Goal: Information Seeking & Learning: Compare options

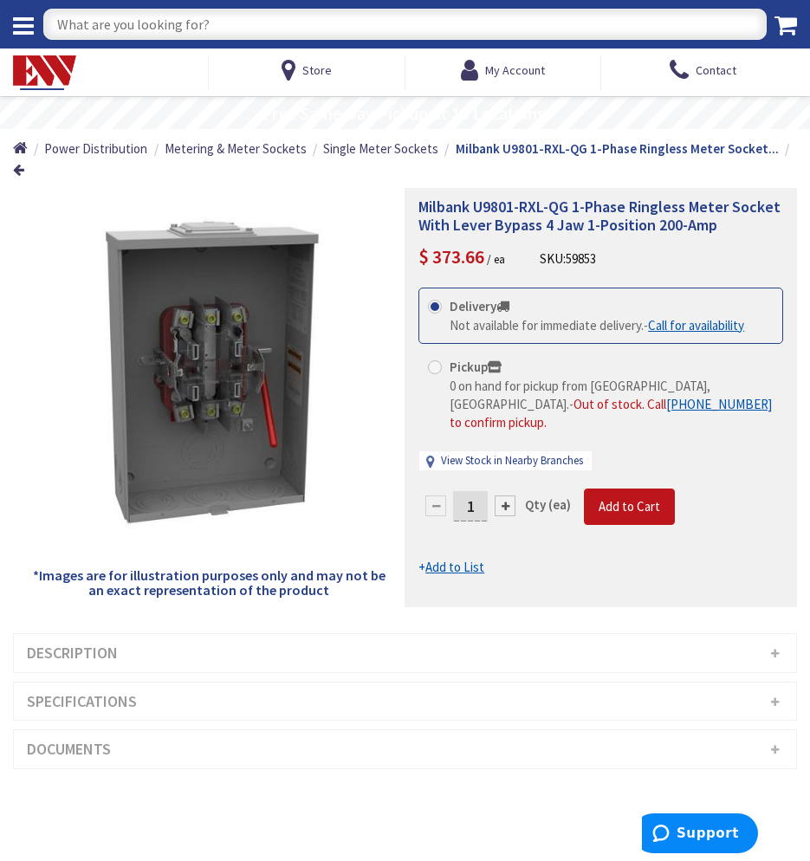
click at [224, 29] on input "text" at bounding box center [405, 24] width 724 height 31
type input "em lights"
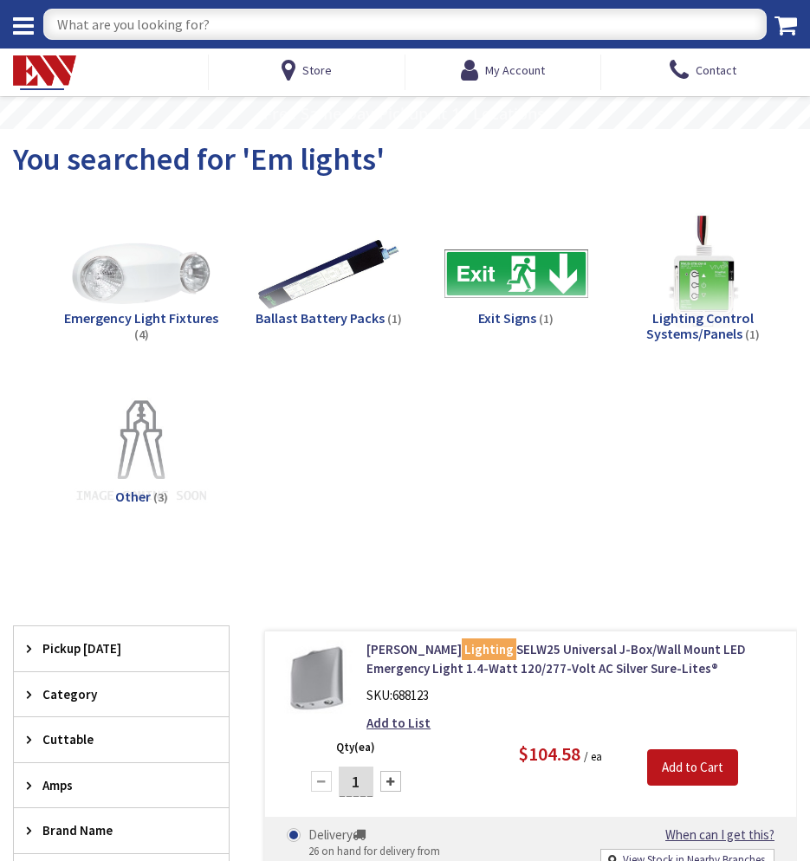
type input "[PERSON_NAME][GEOGRAPHIC_DATA], [GEOGRAPHIC_DATA]"
click at [159, 322] on span "Emergency Light Fixtures" at bounding box center [141, 317] width 154 height 17
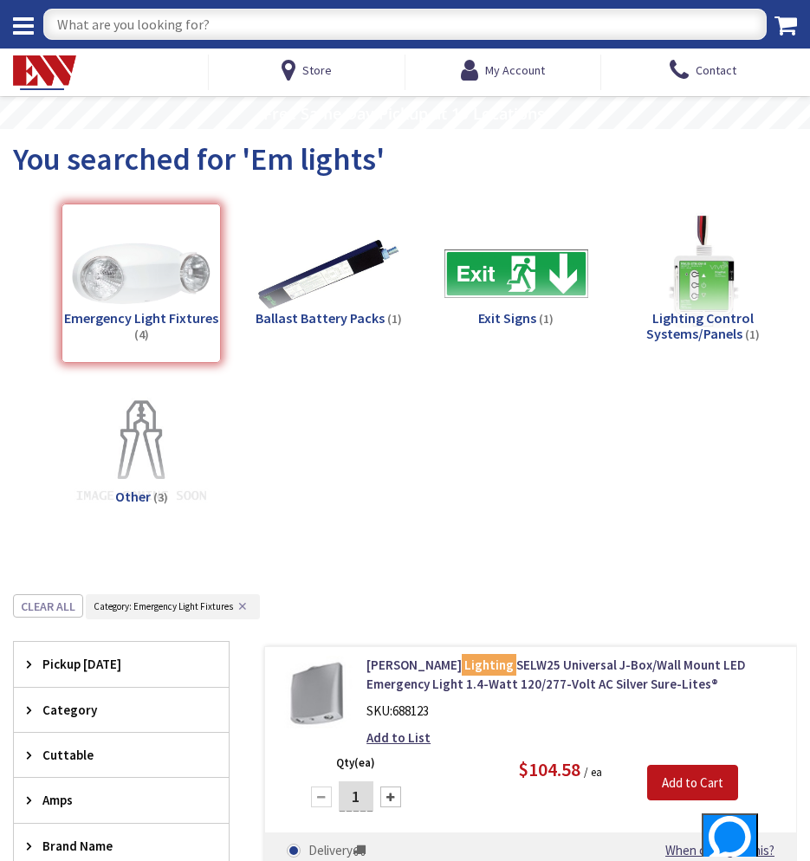
click at [328, 29] on input "text" at bounding box center [405, 24] width 724 height 31
type input "w"
click at [171, 25] on input "w" at bounding box center [405, 24] width 724 height 31
type input "2 head em lights"
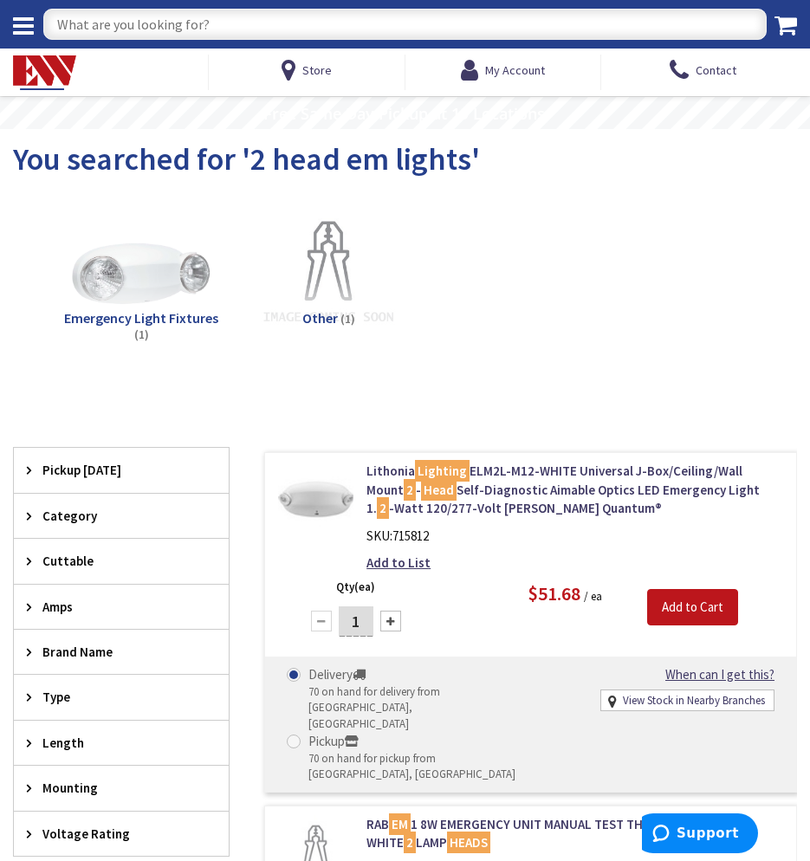
drag, startPoint x: 241, startPoint y: 29, endPoint x: 48, endPoint y: 28, distance: 193.3
click at [48, 28] on input "text" at bounding box center [405, 24] width 724 height 31
type input "emergency lighting"
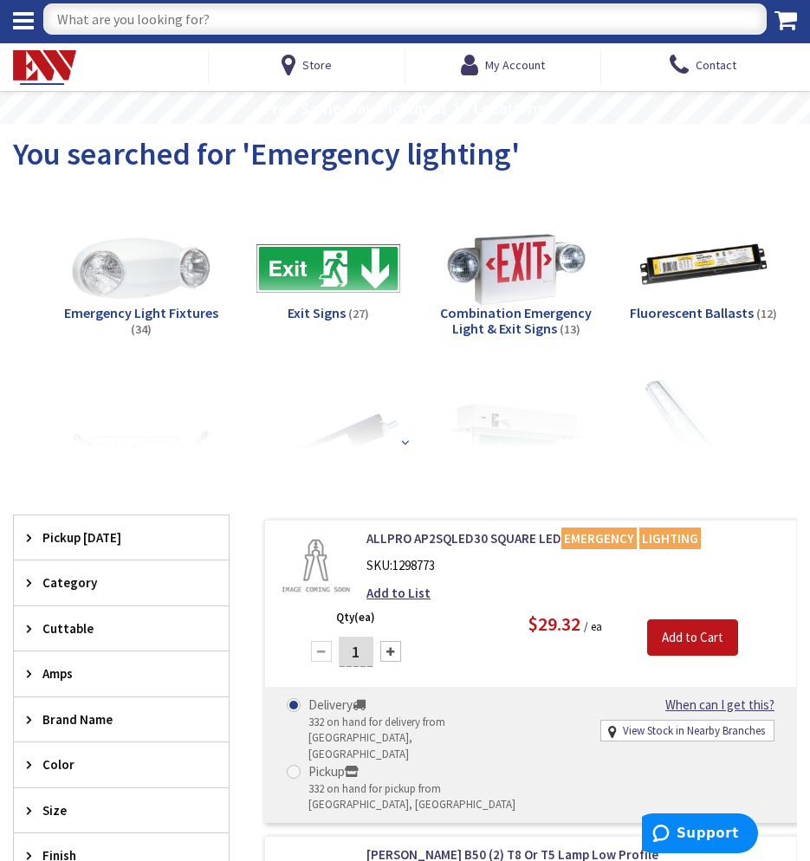
scroll to position [87, 0]
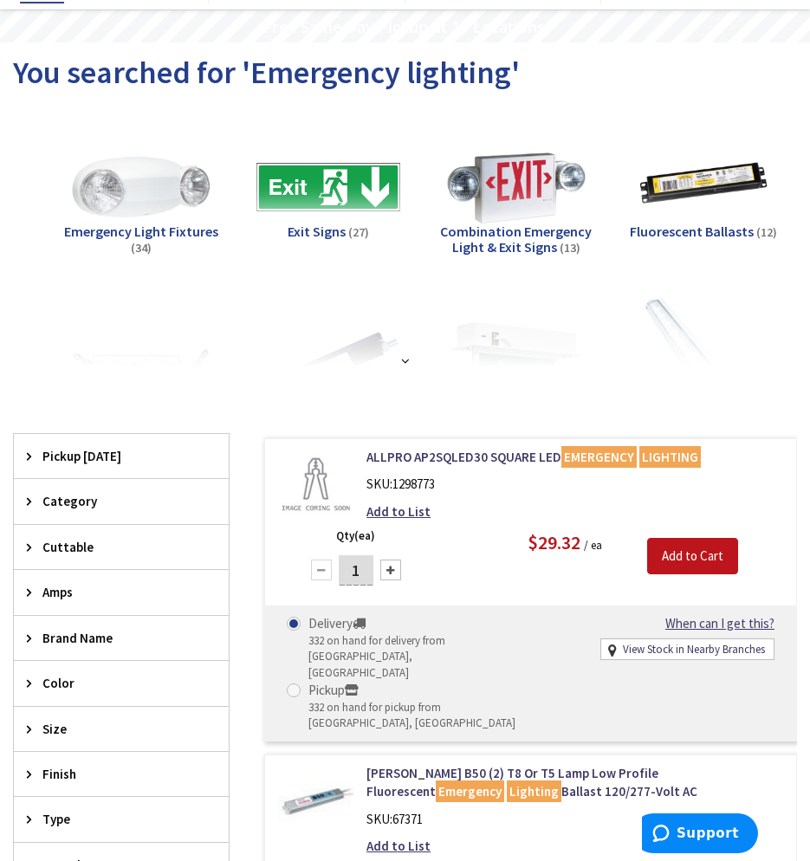
click at [152, 227] on span "Emergency Light Fixtures" at bounding box center [141, 231] width 154 height 17
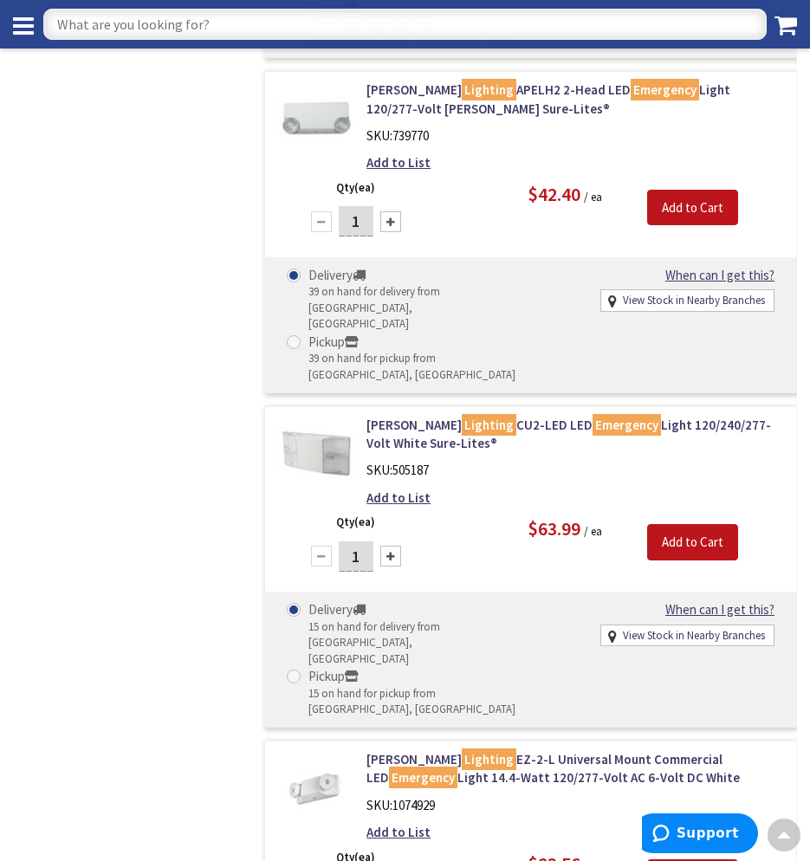
scroll to position [2860, 0]
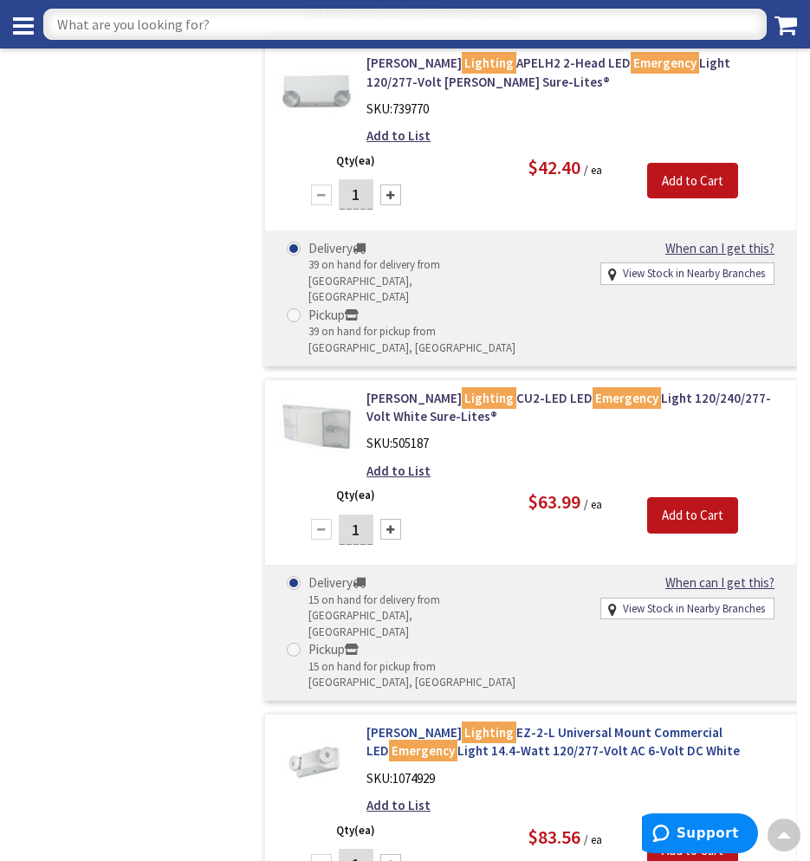
click at [504, 724] on link "Hubbell Lighting EZ-2-L Universal Mount Commercial LED Emergency Light 14.4-Wat…" at bounding box center [575, 742] width 417 height 37
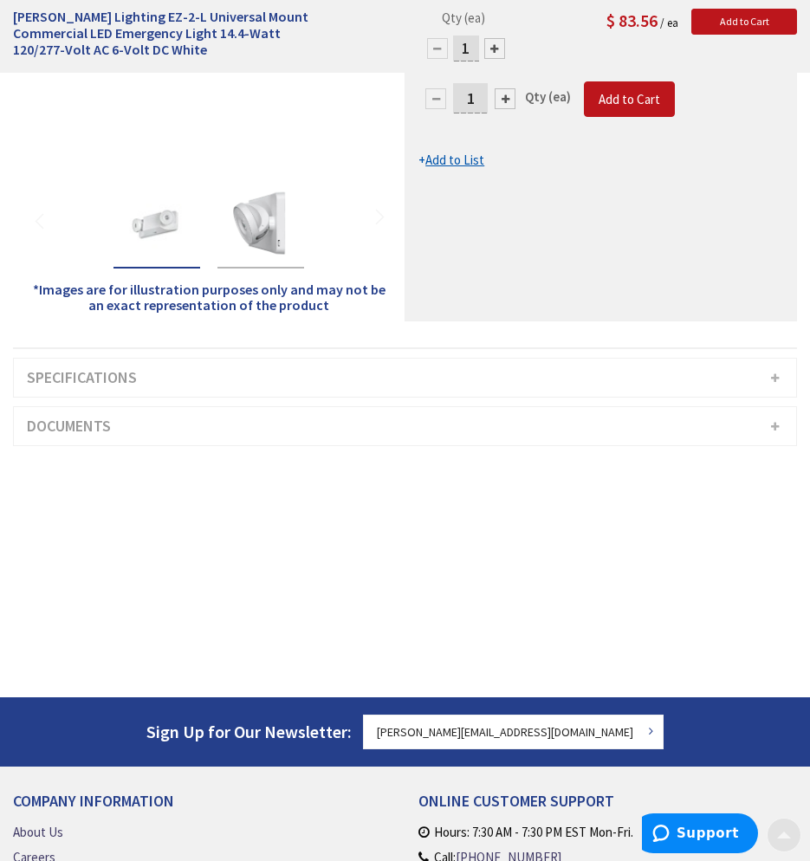
scroll to position [347, 0]
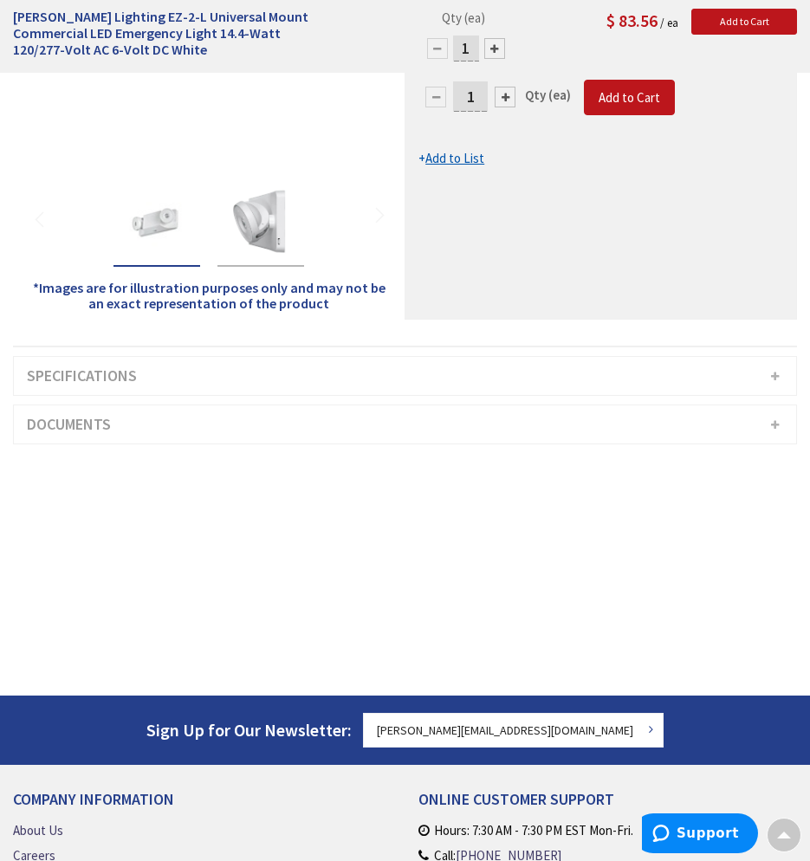
click at [764, 357] on h3 "Specifications" at bounding box center [405, 376] width 783 height 38
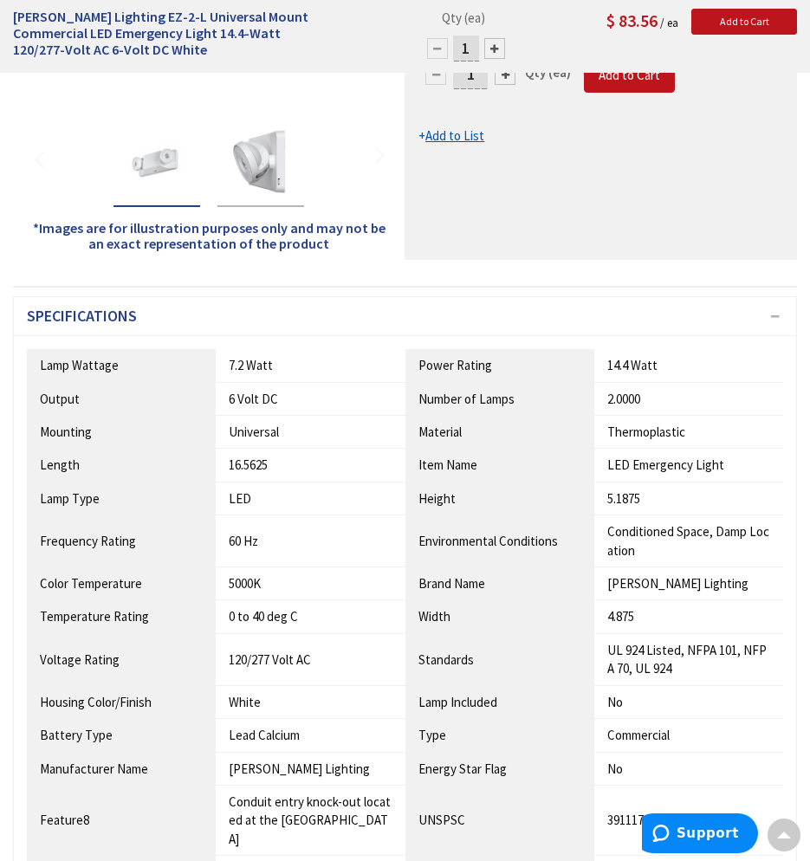
scroll to position [0, 0]
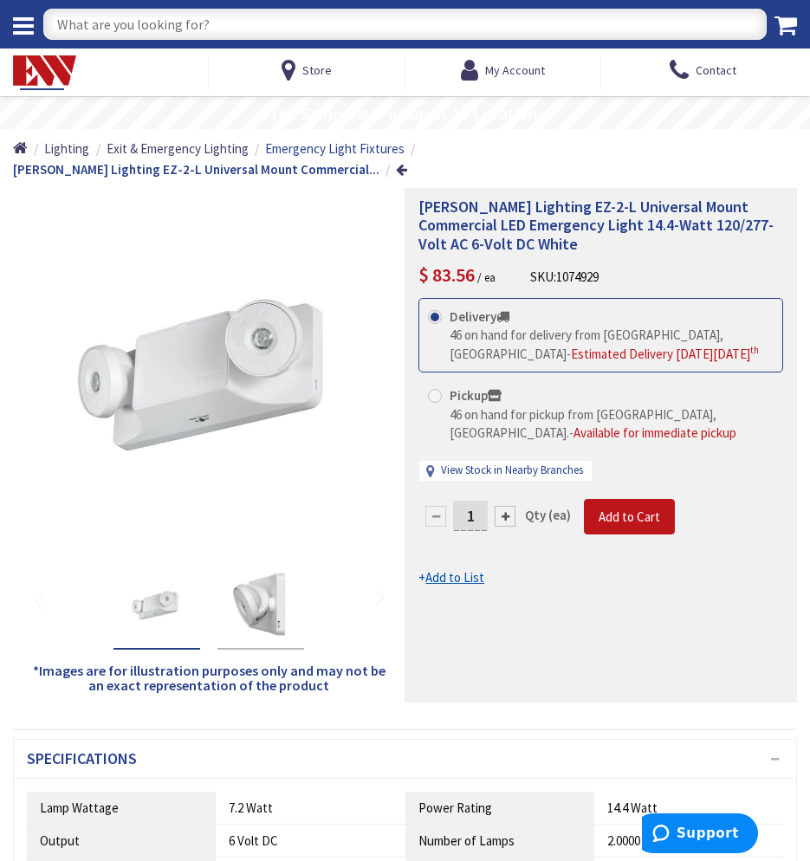
click at [363, 154] on span "Emergency Light Fixtures" at bounding box center [335, 148] width 140 height 16
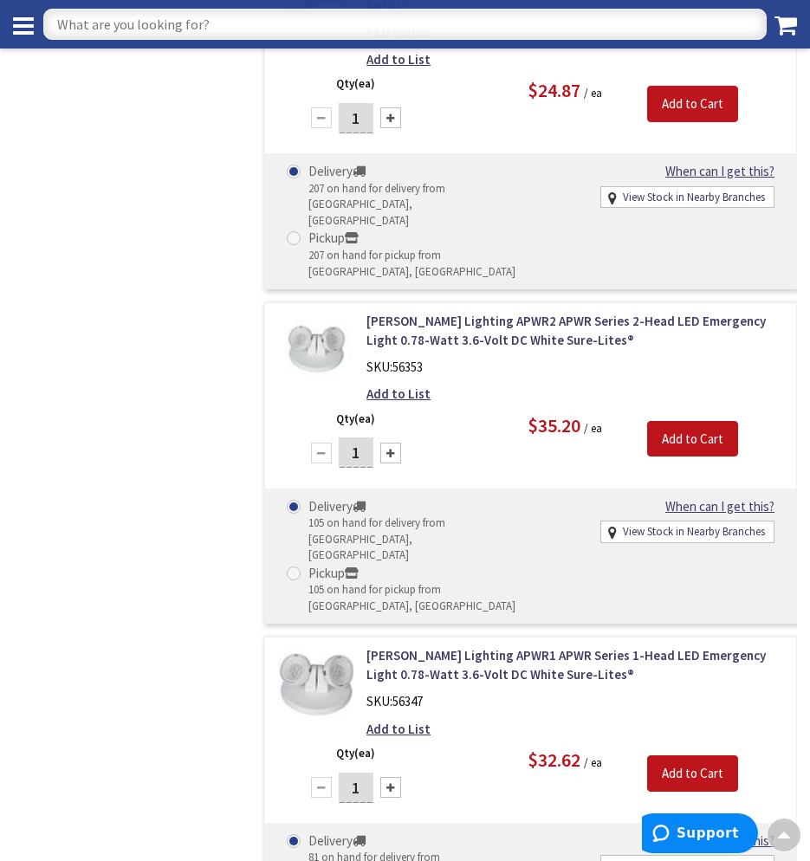
scroll to position [1300, 0]
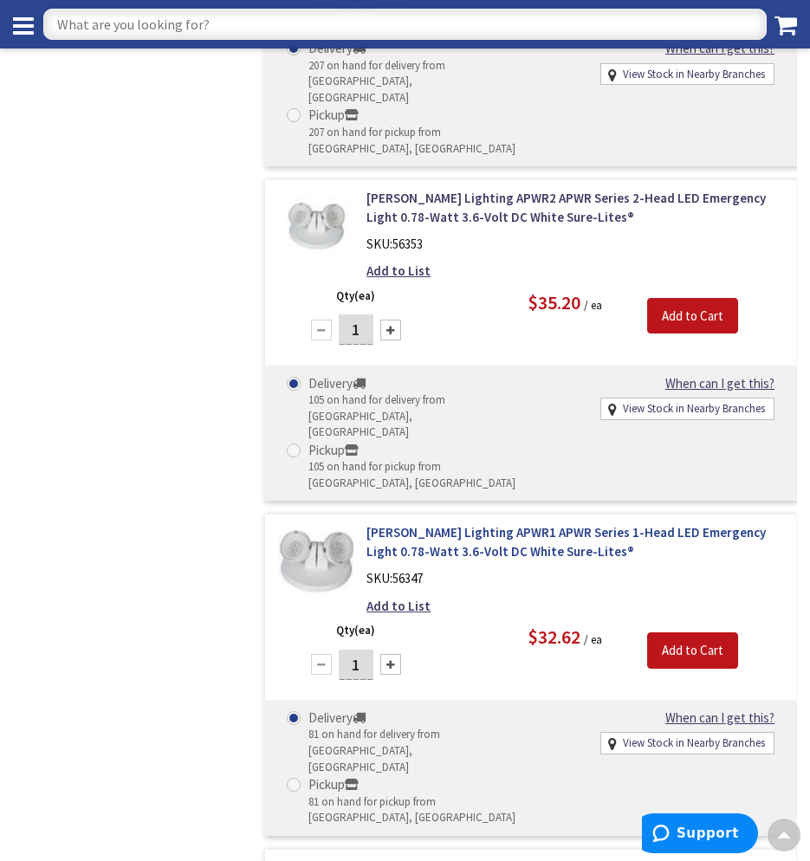
click at [494, 523] on link "[PERSON_NAME] Lighting APWR1 APWR Series 1-Head LED Emergency Light 0.78-Watt 3…" at bounding box center [575, 541] width 417 height 37
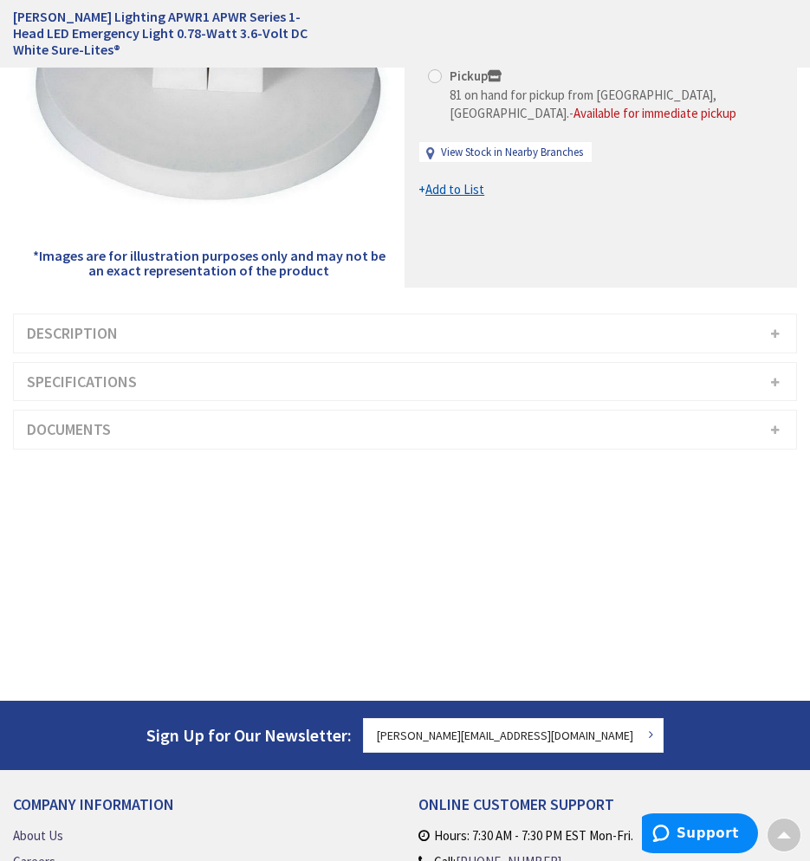
scroll to position [347, 0]
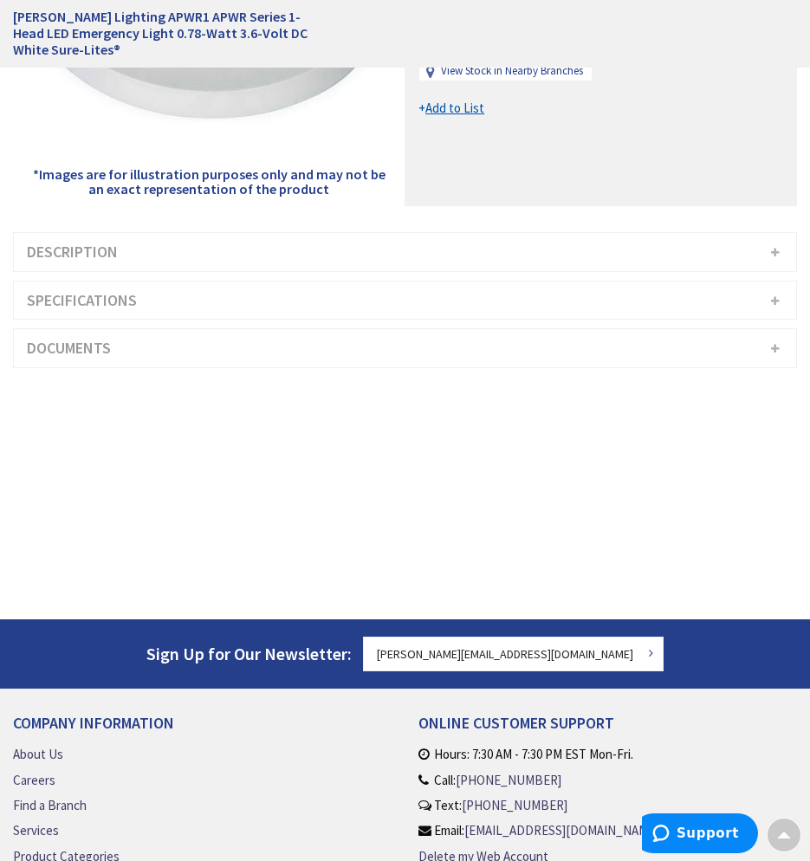
click at [775, 302] on h3 "Specifications" at bounding box center [405, 301] width 783 height 38
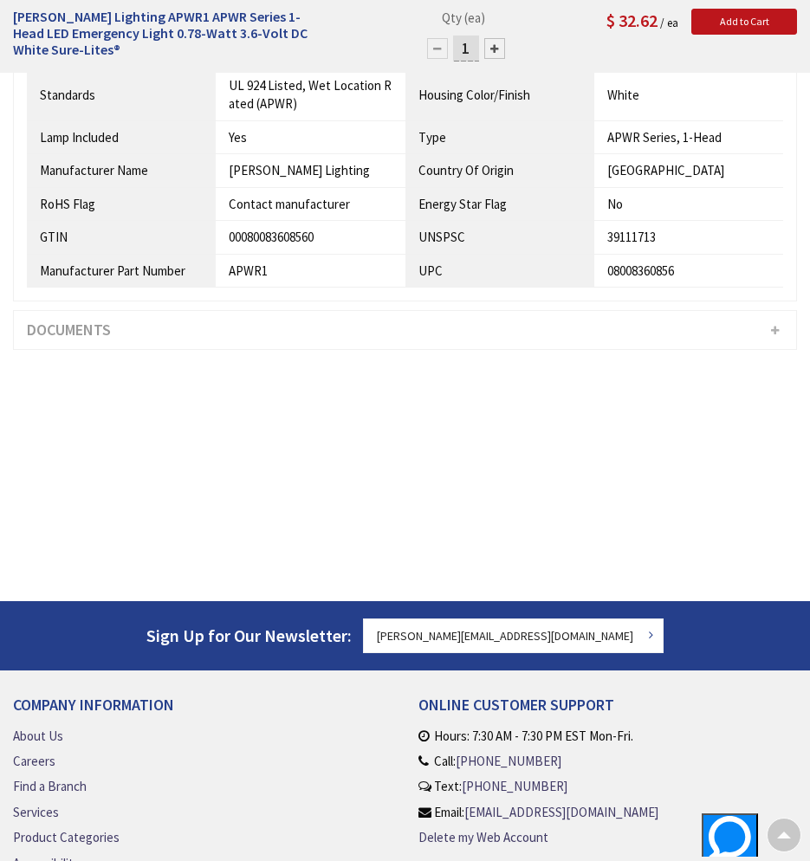
scroll to position [780, 0]
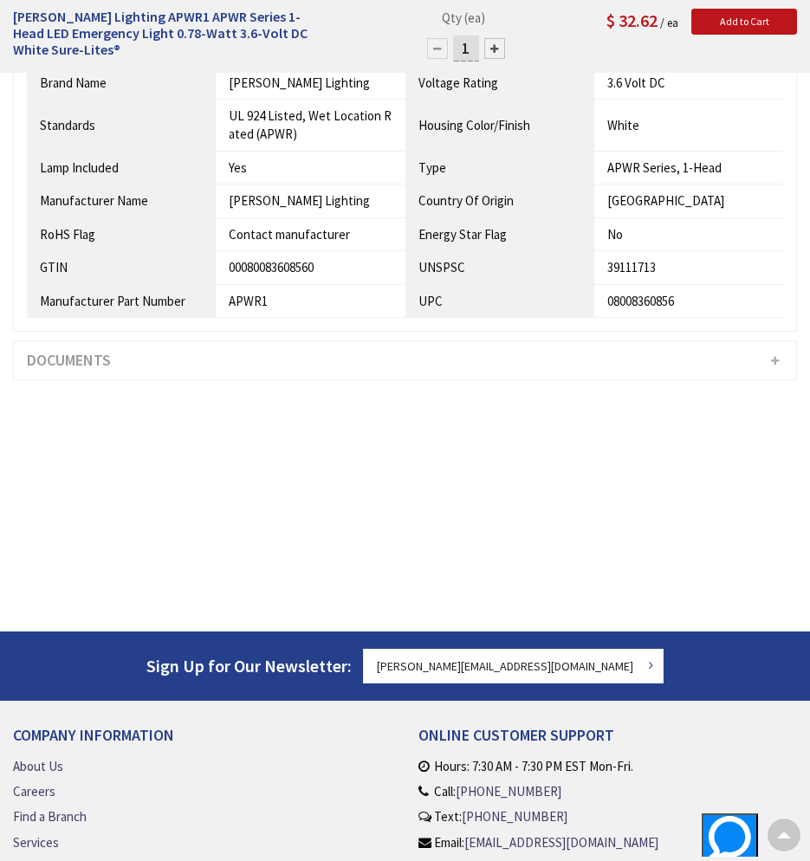
click at [775, 358] on h3 "Documents" at bounding box center [405, 360] width 783 height 38
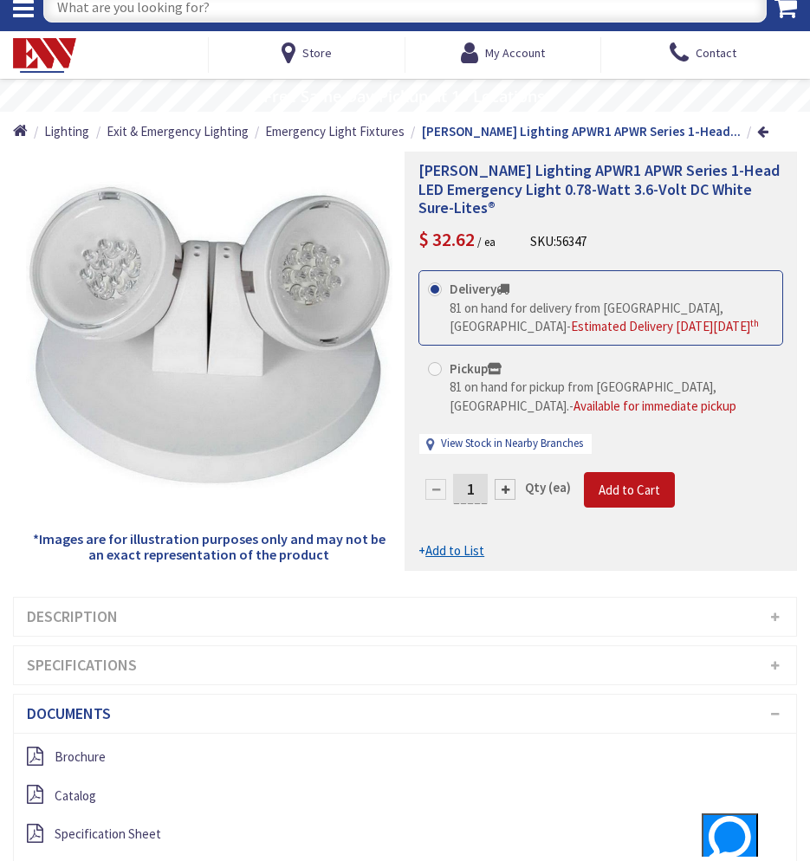
scroll to position [433, 0]
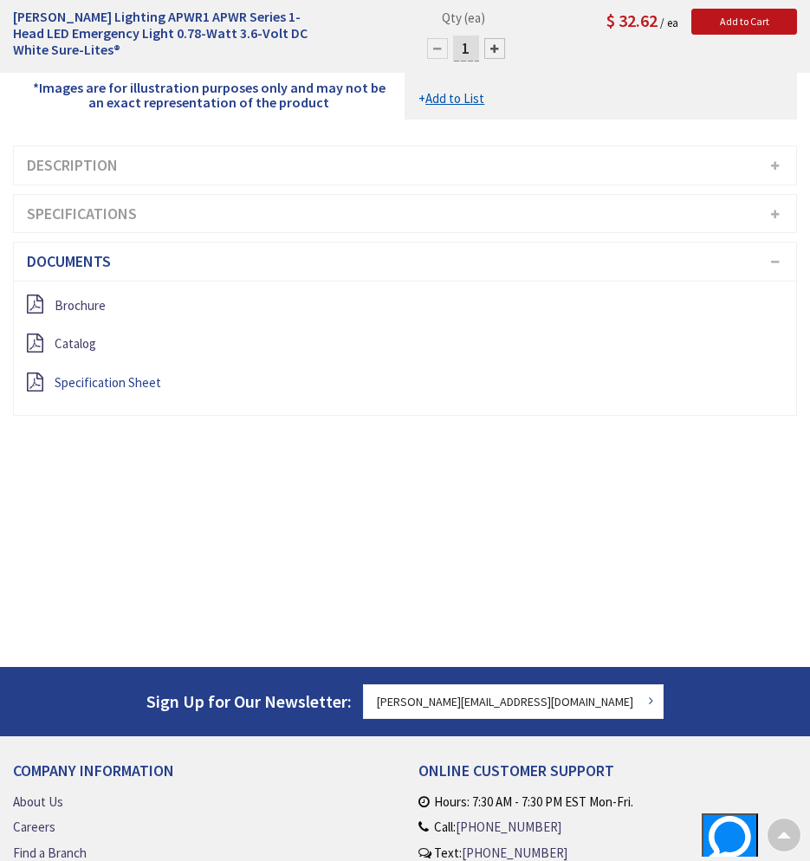
click at [120, 380] on span "Specification Sheet" at bounding box center [108, 382] width 107 height 16
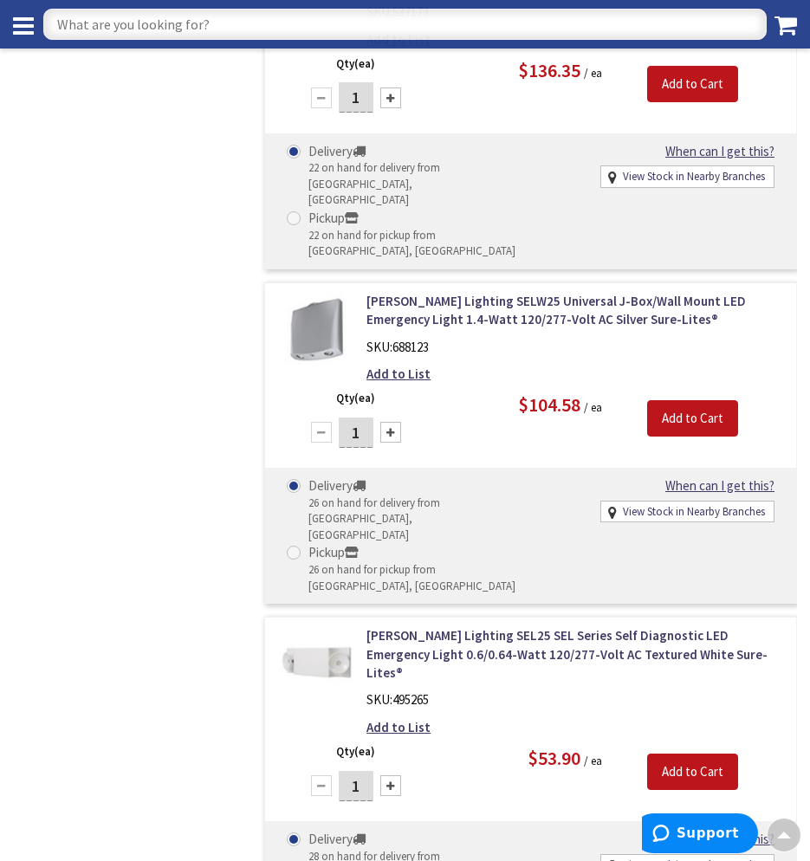
scroll to position [4431, 0]
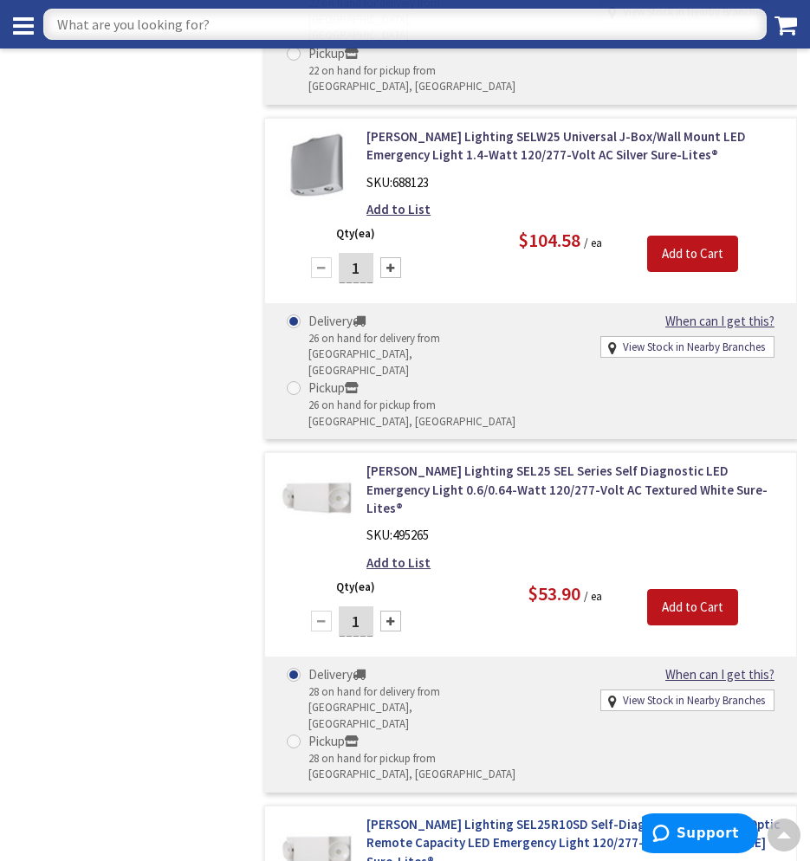
click at [499, 815] on link "Cooper Lighting SEL25R10SD Self-Diagnostic Adjustable Optic Remote Capacity LED…" at bounding box center [575, 842] width 417 height 55
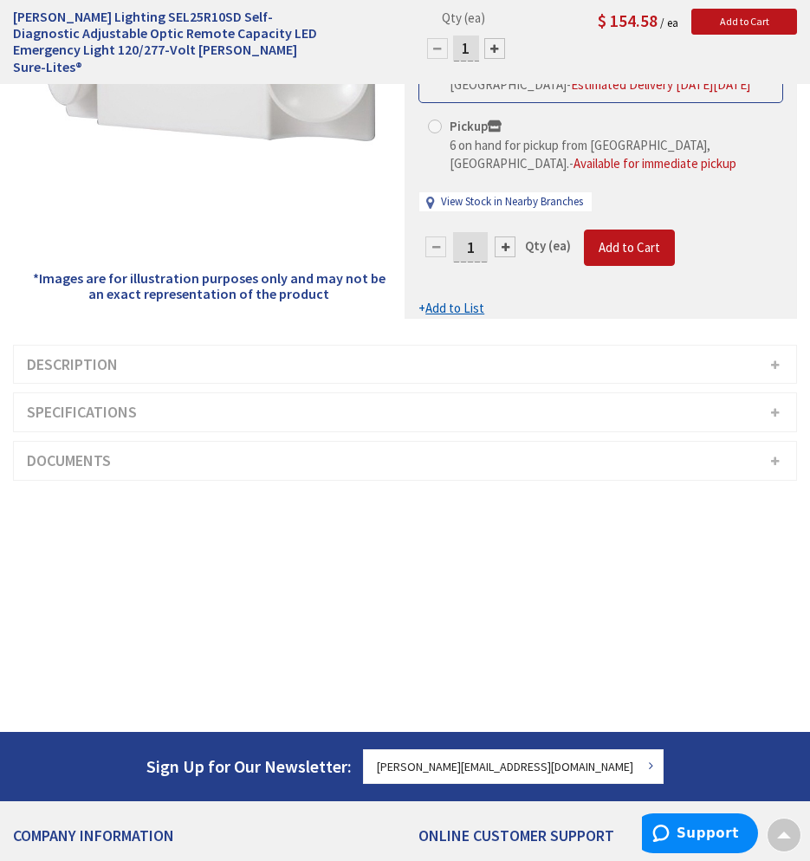
scroll to position [260, 0]
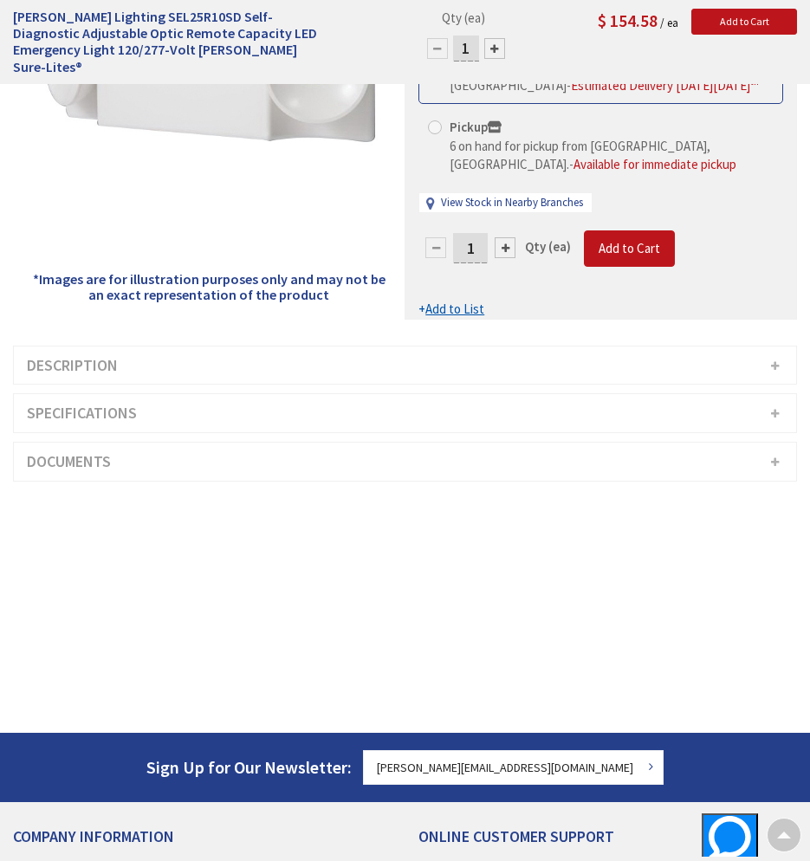
click at [773, 356] on h3 "Description" at bounding box center [405, 366] width 783 height 38
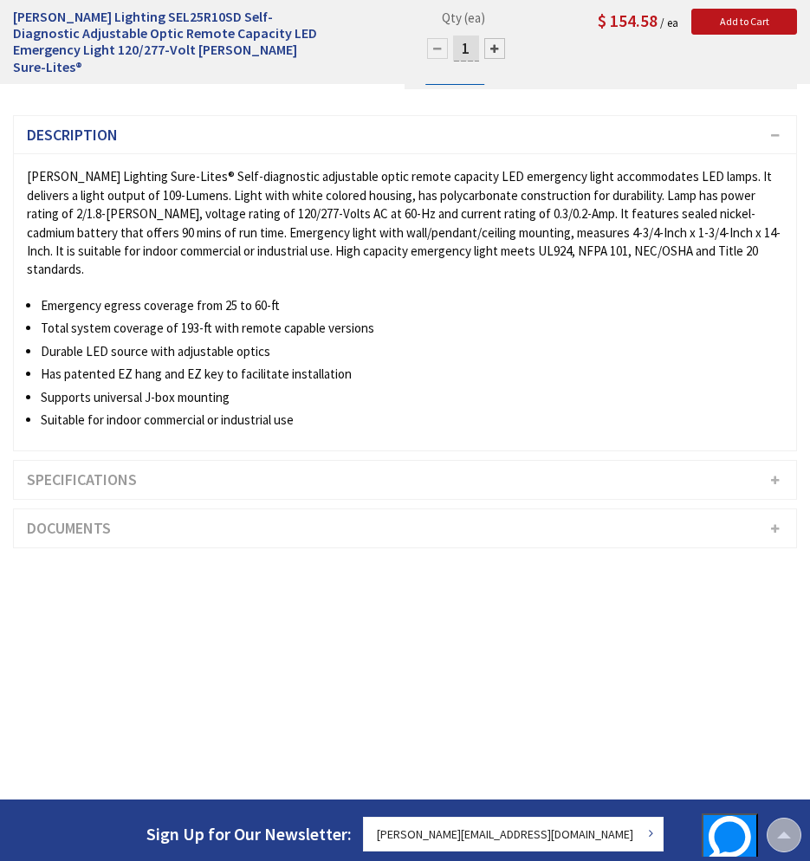
scroll to position [520, 0]
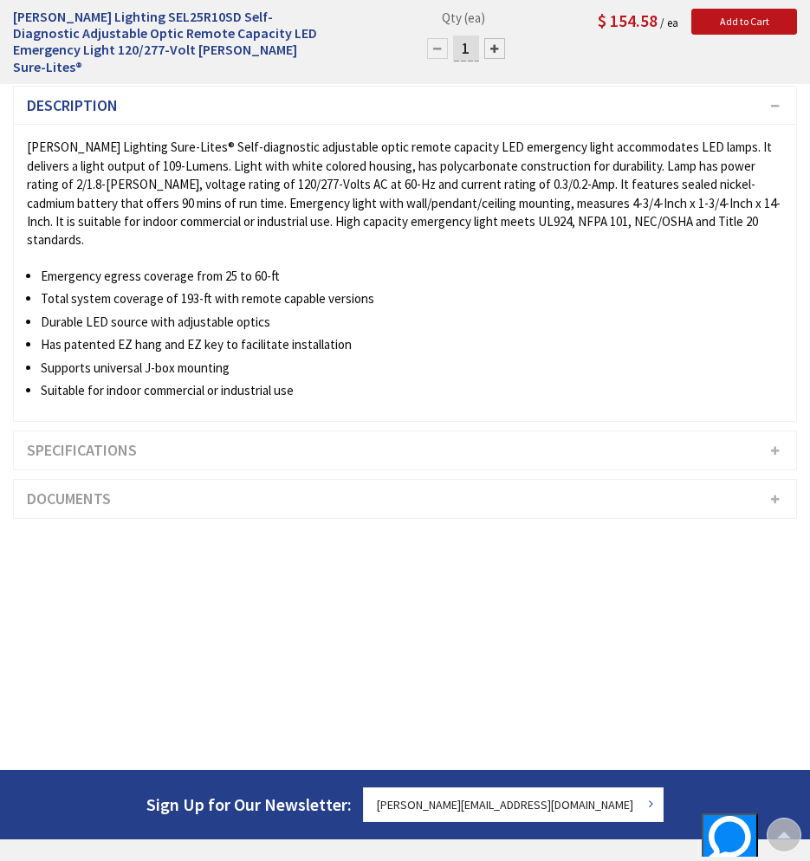
click at [771, 432] on h3 "Specifications" at bounding box center [405, 451] width 783 height 38
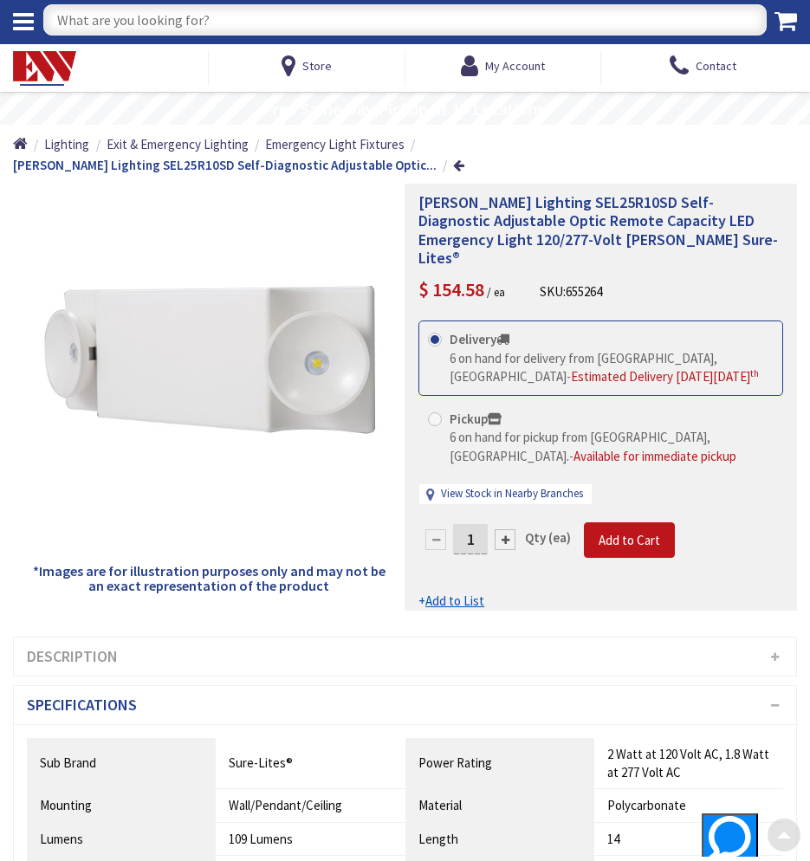
scroll to position [0, 0]
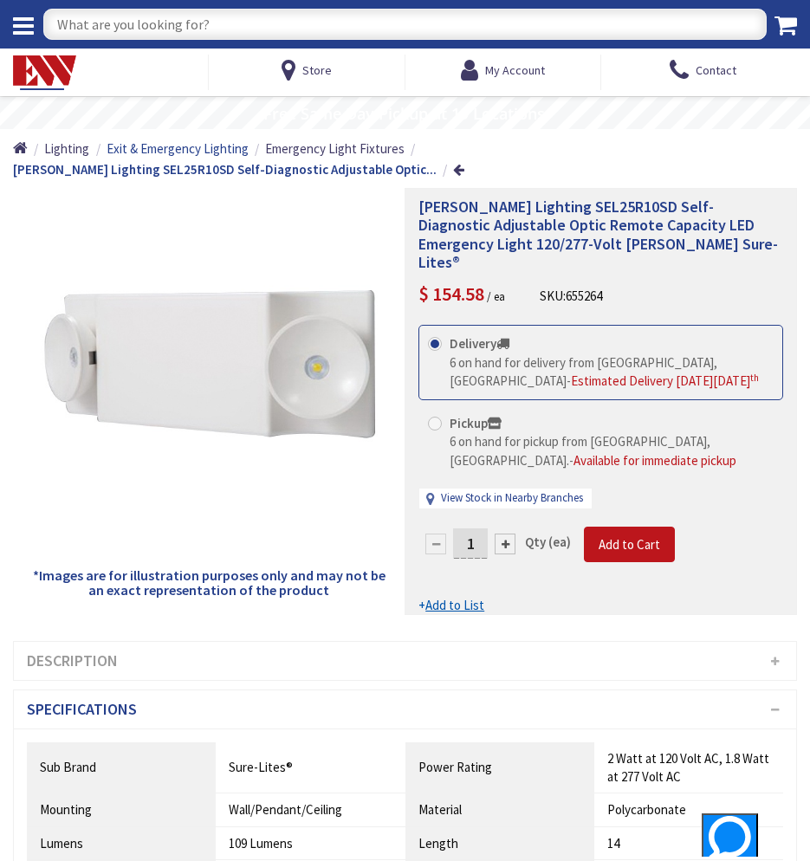
click at [208, 153] on span "Exit & Emergency Lighting" at bounding box center [178, 148] width 142 height 16
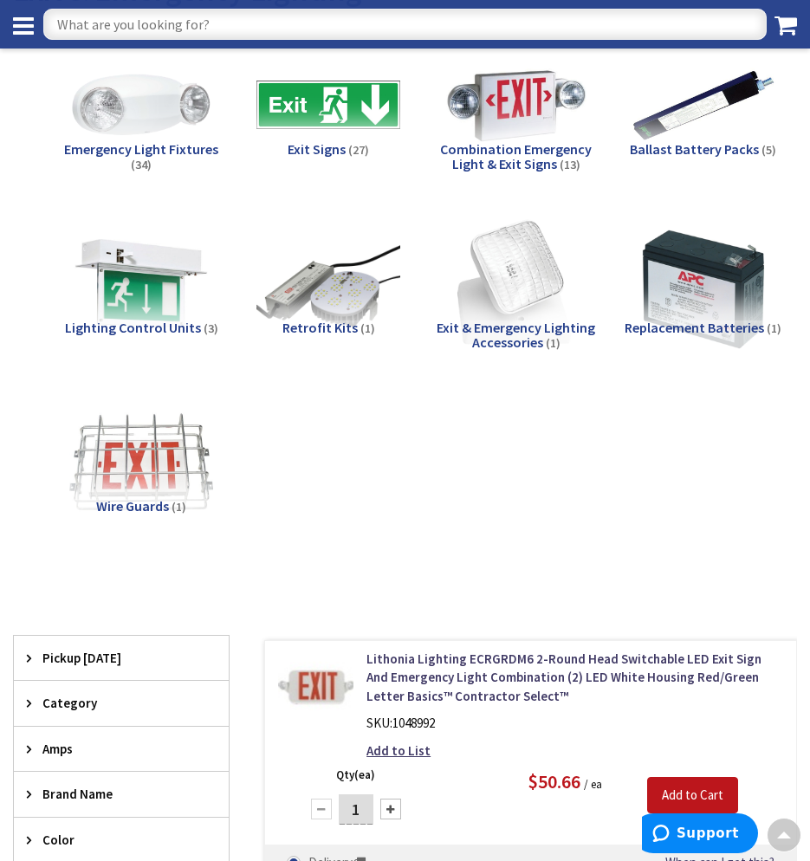
click at [550, 154] on span "Combination Emergency Light & Exit Signs" at bounding box center [516, 156] width 152 height 33
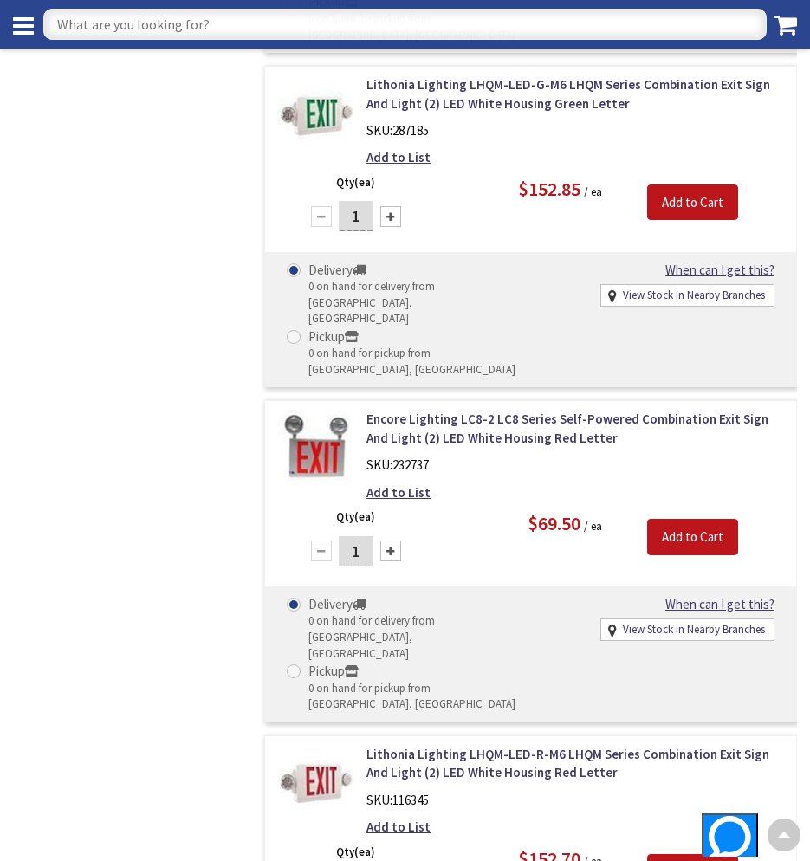
scroll to position [3724, 0]
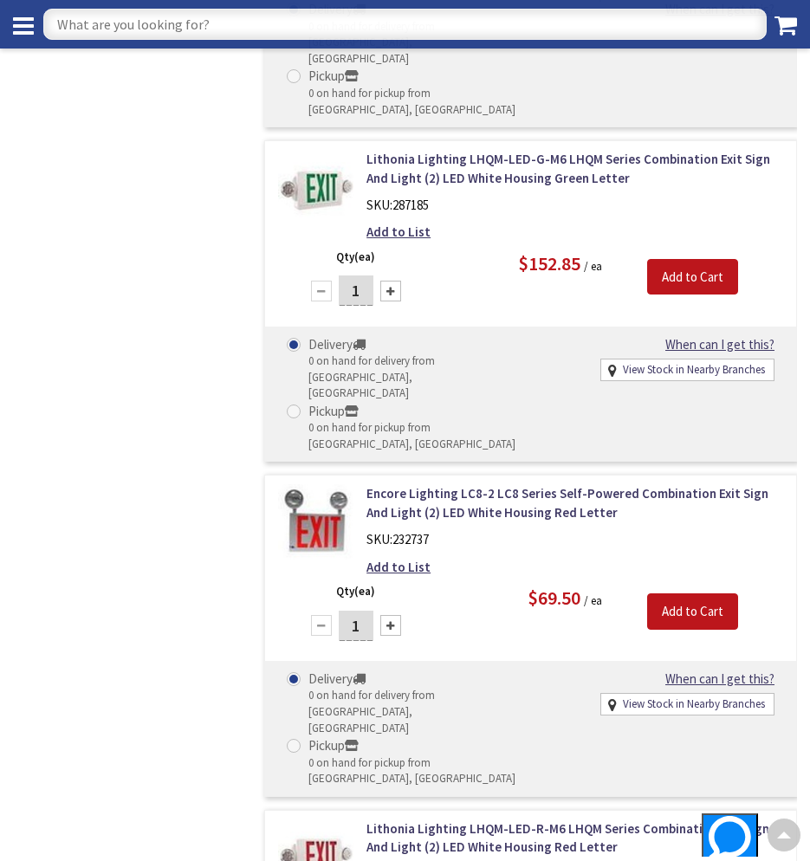
click at [245, 27] on input "text" at bounding box center [405, 24] width 724 height 31
type input "sure lites remote head"
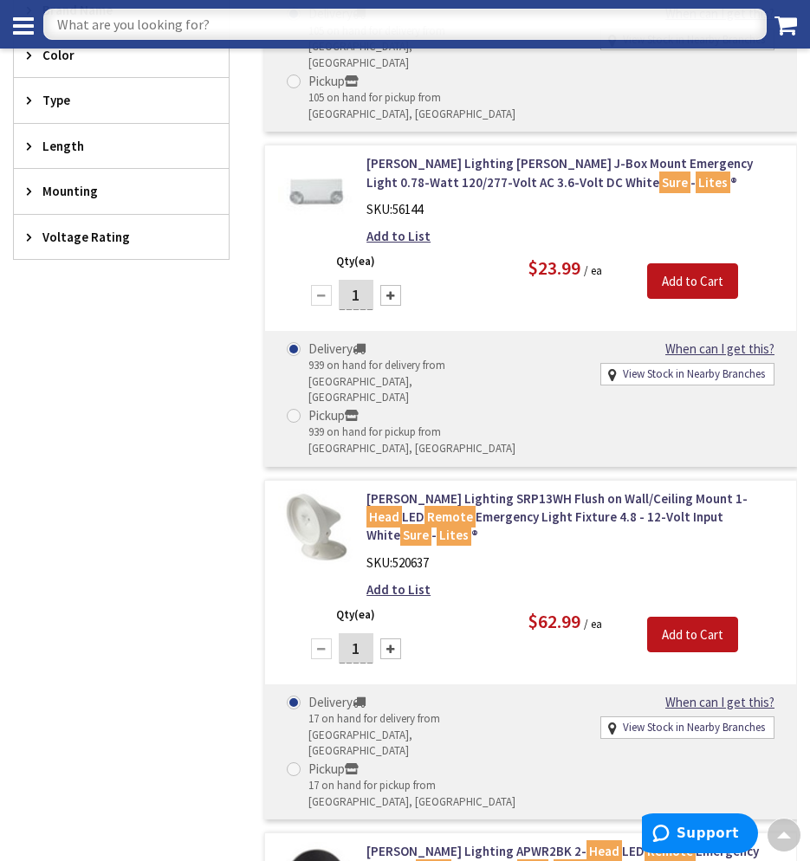
scroll to position [693, 0]
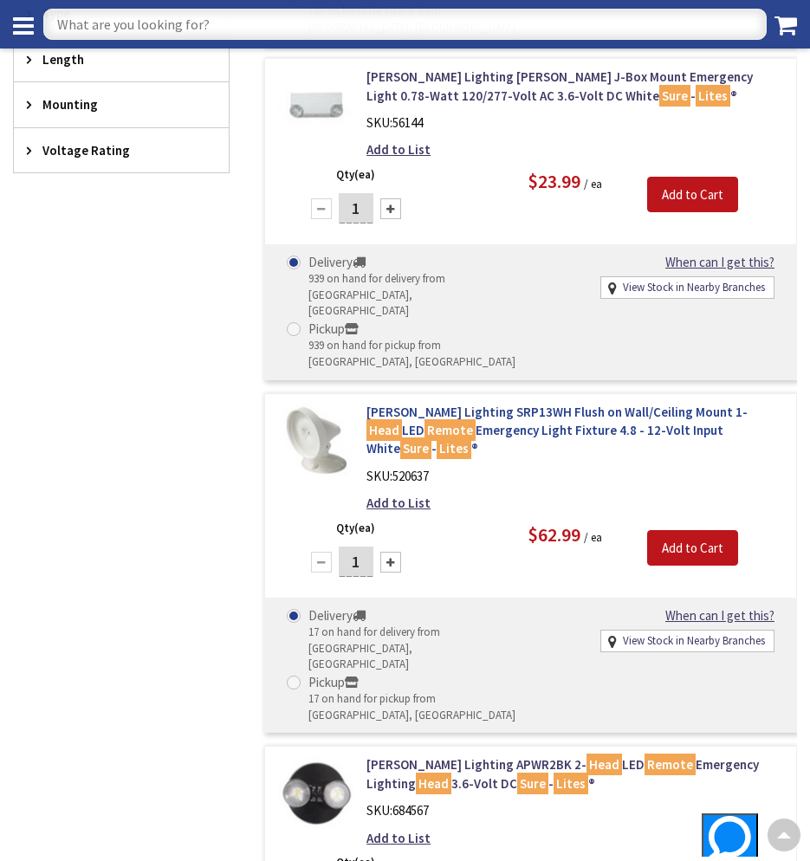
click at [541, 403] on link "Cooper Lighting SRP13WH Flush on Wall/Ceiling Mount 1- Head LED Remote Emergenc…" at bounding box center [575, 430] width 417 height 55
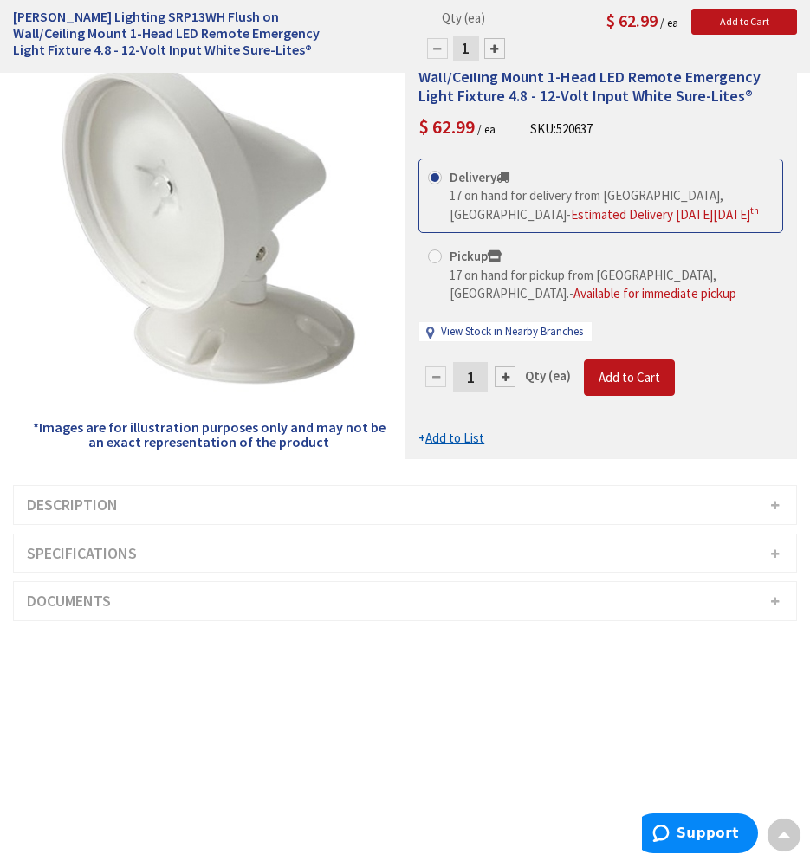
scroll to position [87, 0]
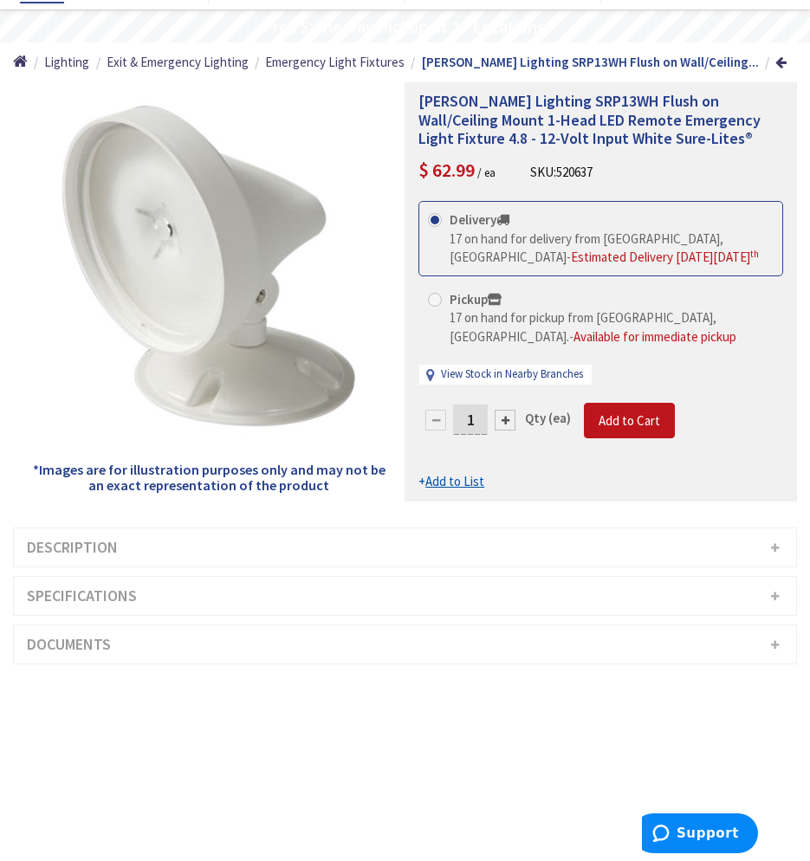
click at [779, 593] on h3 "Specifications" at bounding box center [405, 596] width 783 height 38
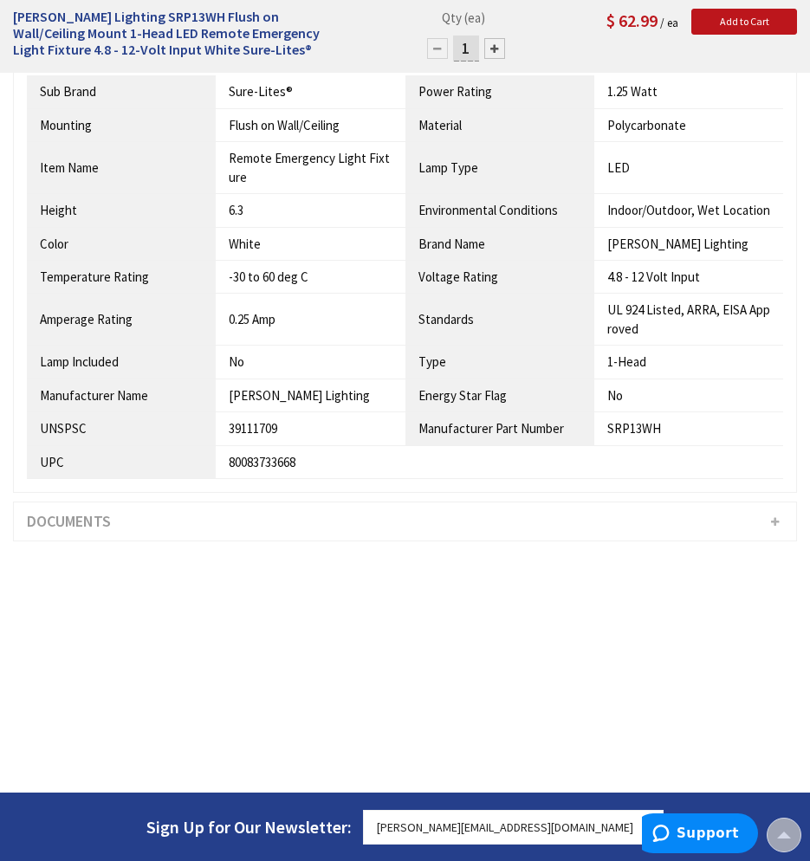
scroll to position [607, 0]
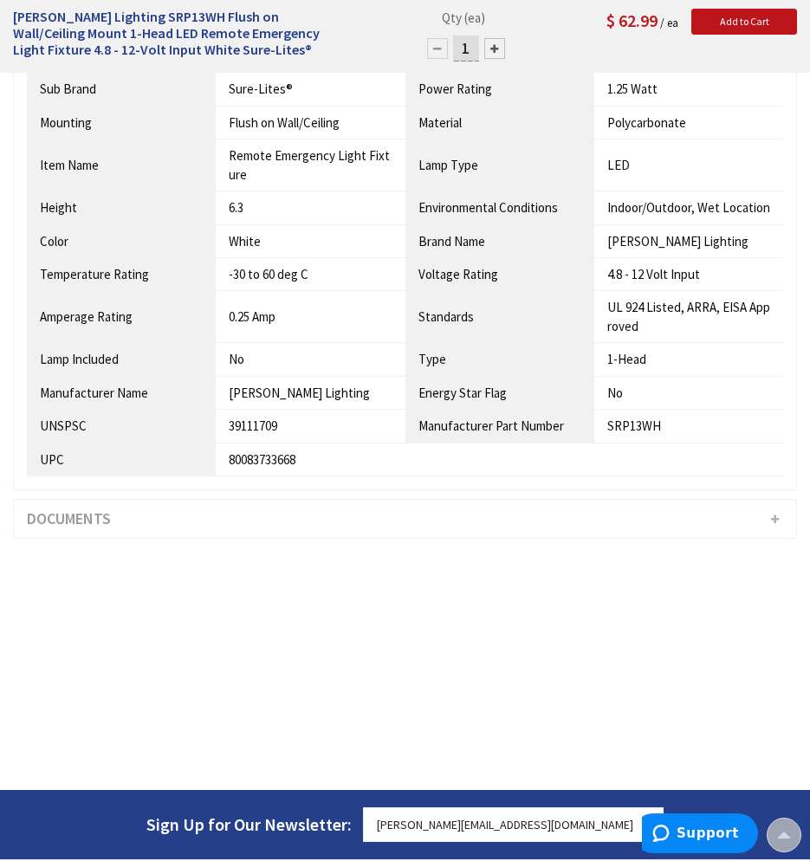
click at [775, 515] on h3 "Documents" at bounding box center [405, 519] width 783 height 38
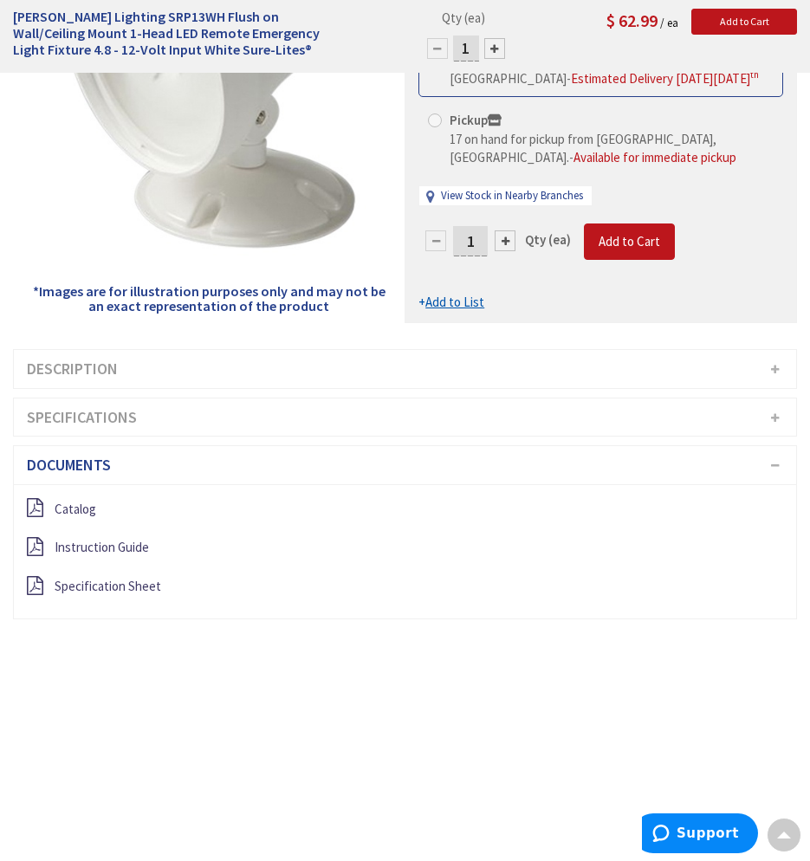
scroll to position [260, 0]
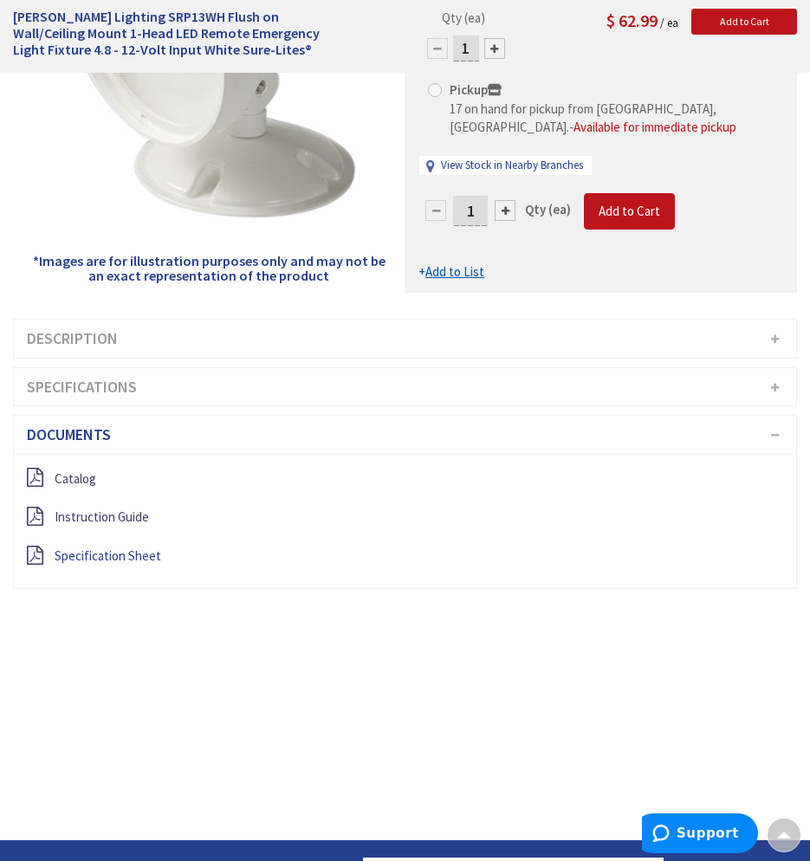
click at [107, 551] on span "Specification Sheet" at bounding box center [108, 556] width 107 height 16
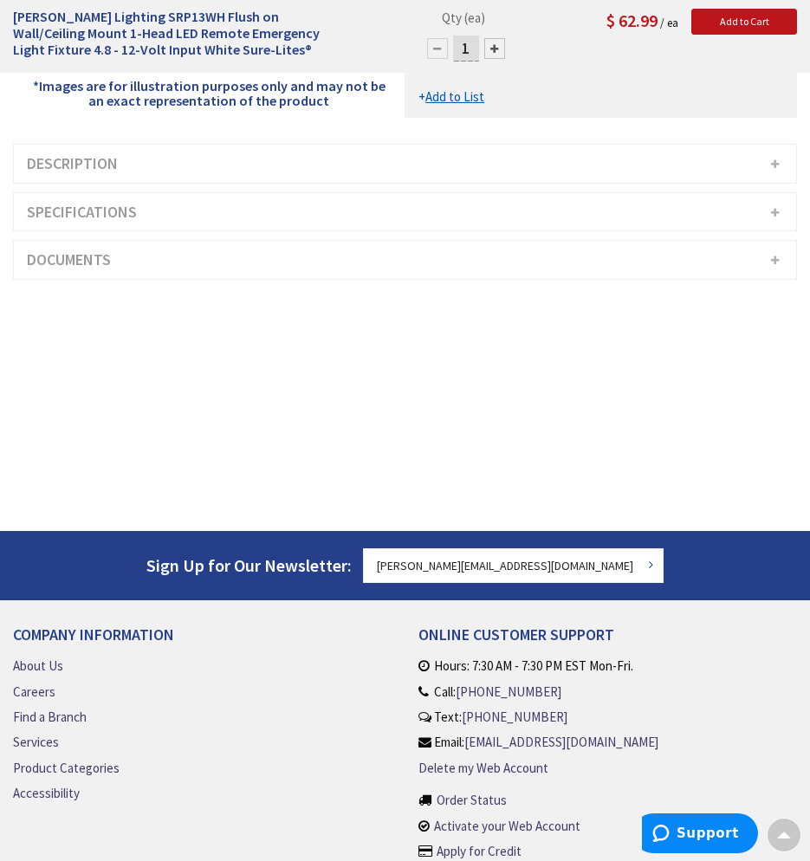
scroll to position [433, 0]
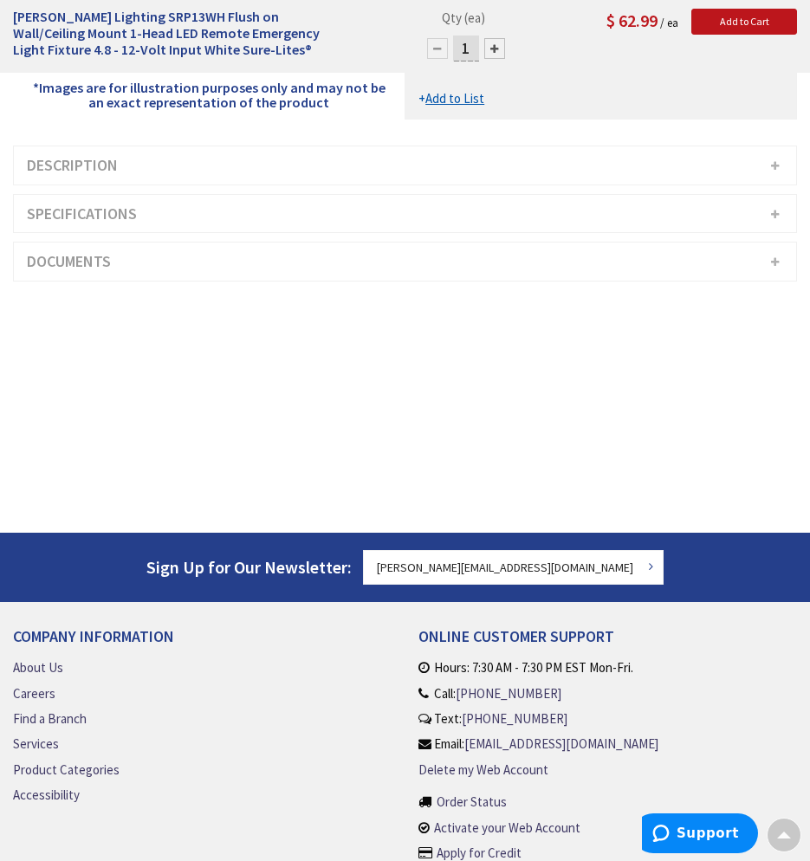
click at [776, 211] on h3 "Specifications" at bounding box center [405, 214] width 783 height 38
